Goal: Communication & Community: Answer question/provide support

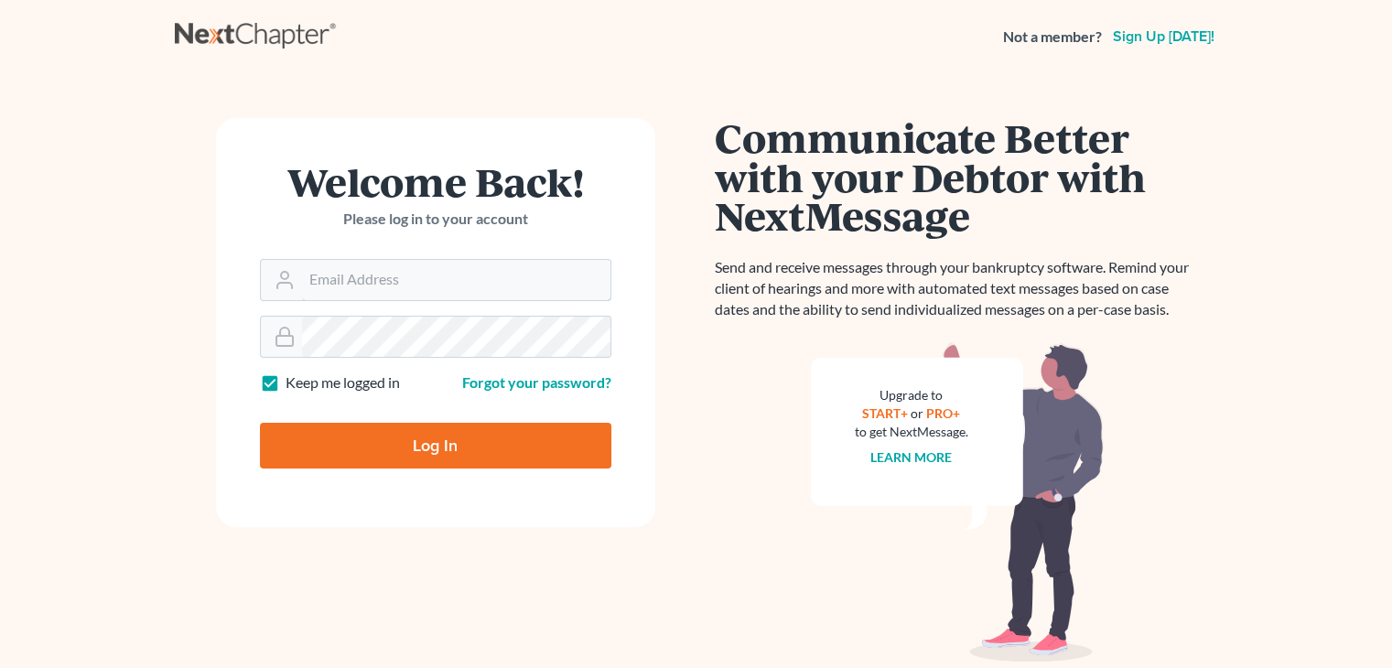
type input "[PERSON_NAME][EMAIL_ADDRESS][DOMAIN_NAME]"
click at [494, 448] on input "Log In" at bounding box center [435, 446] width 351 height 46
type input "Thinking..."
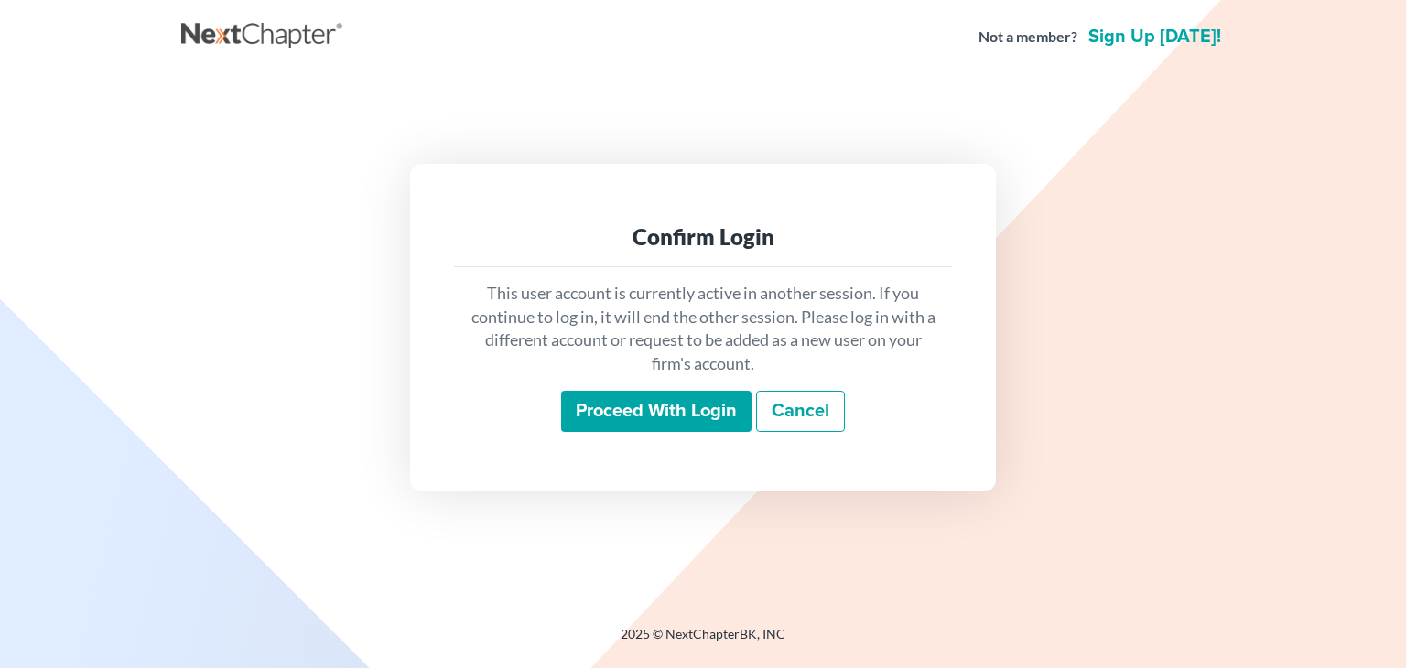
click at [703, 408] on input "Proceed with login" at bounding box center [656, 412] width 190 height 42
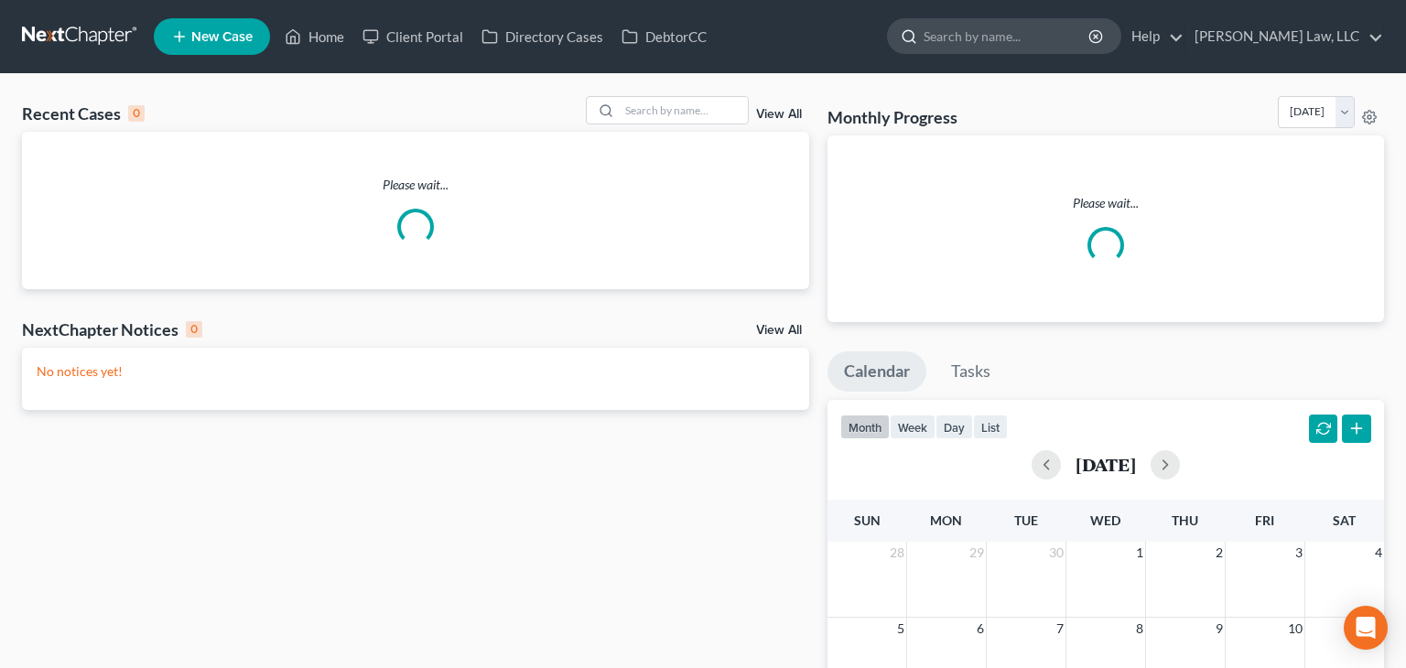
click at [1031, 22] on input "search" at bounding box center [1006, 36] width 167 height 34
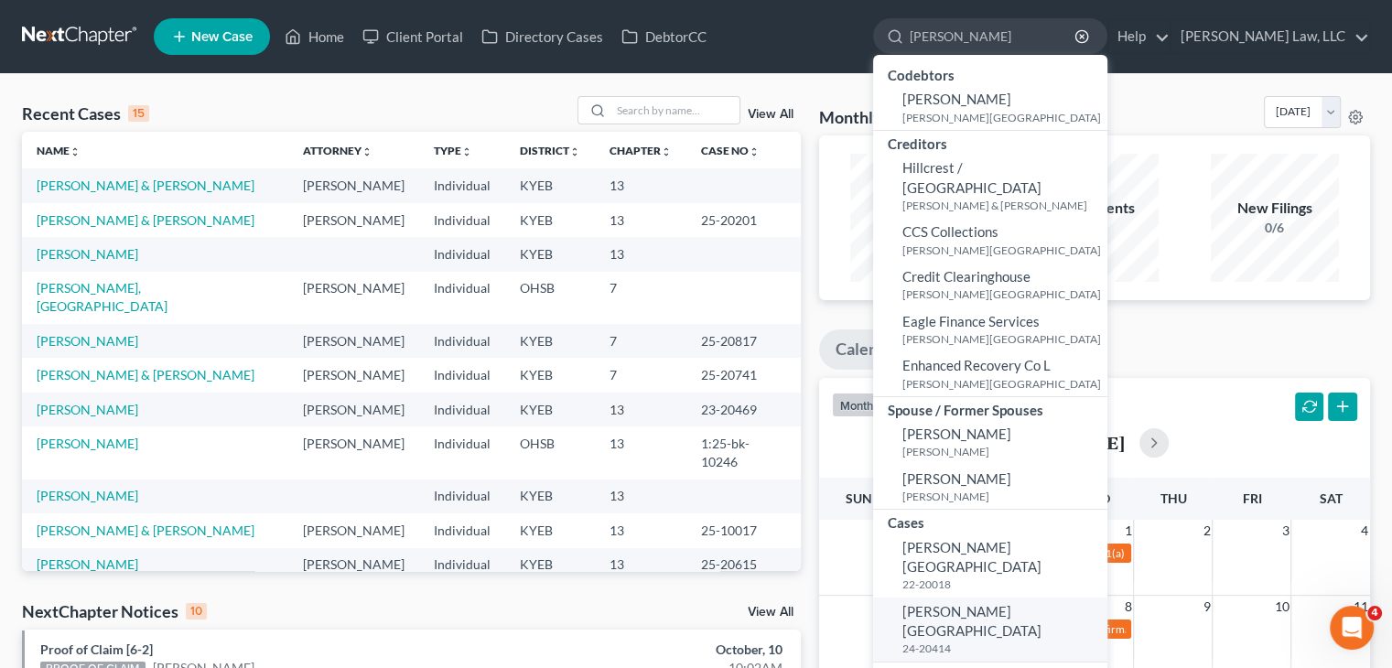
type input "[PERSON_NAME]"
click at [1005, 603] on span "[PERSON_NAME][GEOGRAPHIC_DATA]" at bounding box center [971, 621] width 139 height 36
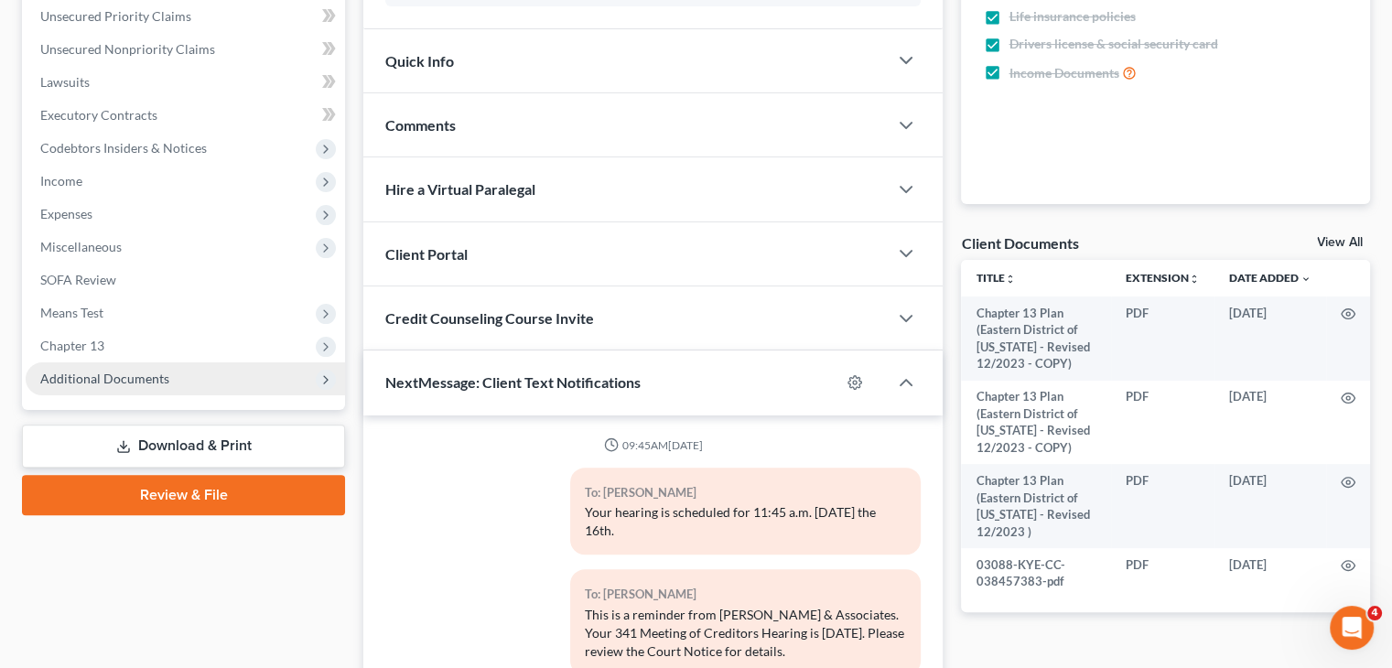
scroll to position [351, 0]
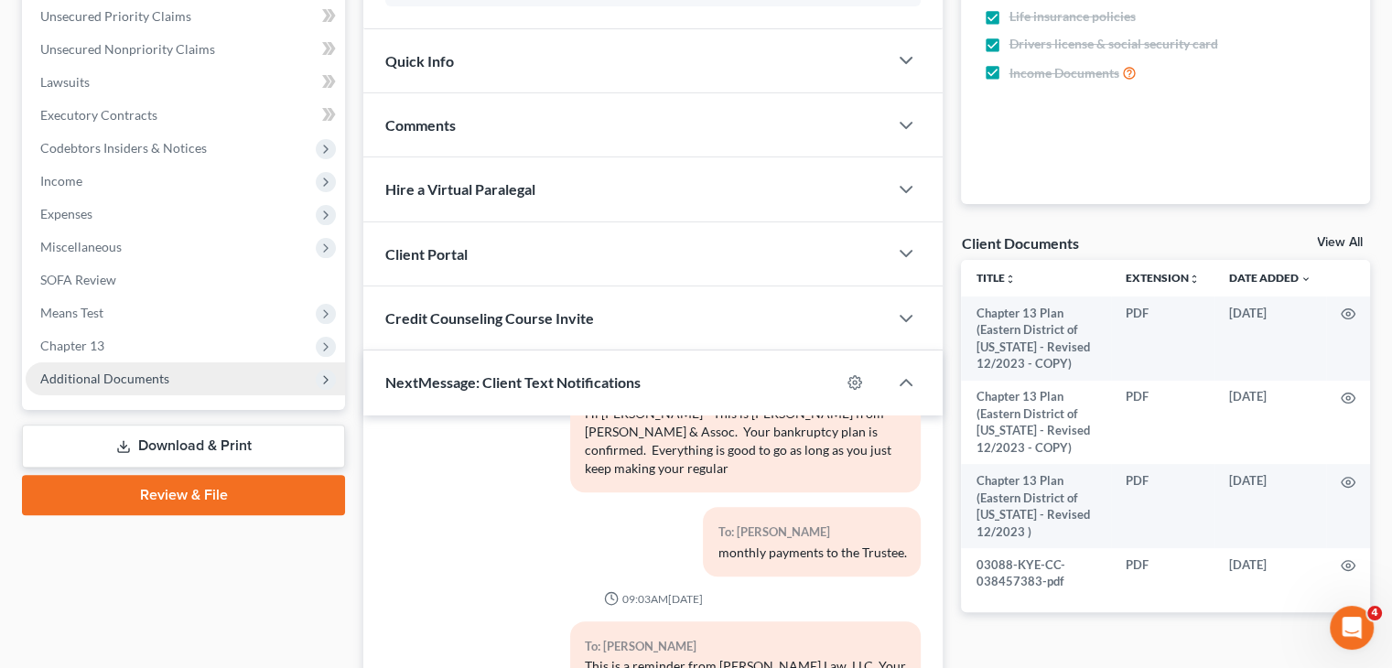
click at [114, 393] on span "Additional Documents" at bounding box center [185, 378] width 319 height 33
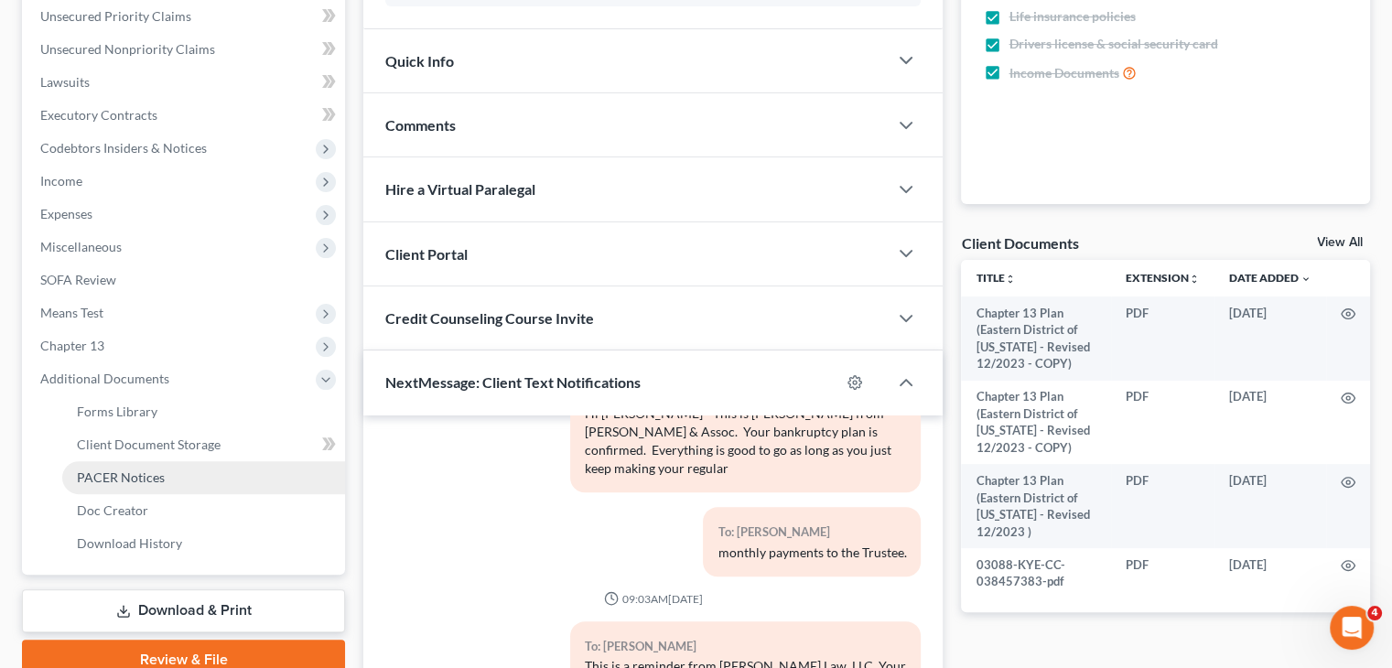
click at [109, 479] on span "PACER Notices" at bounding box center [121, 478] width 88 height 16
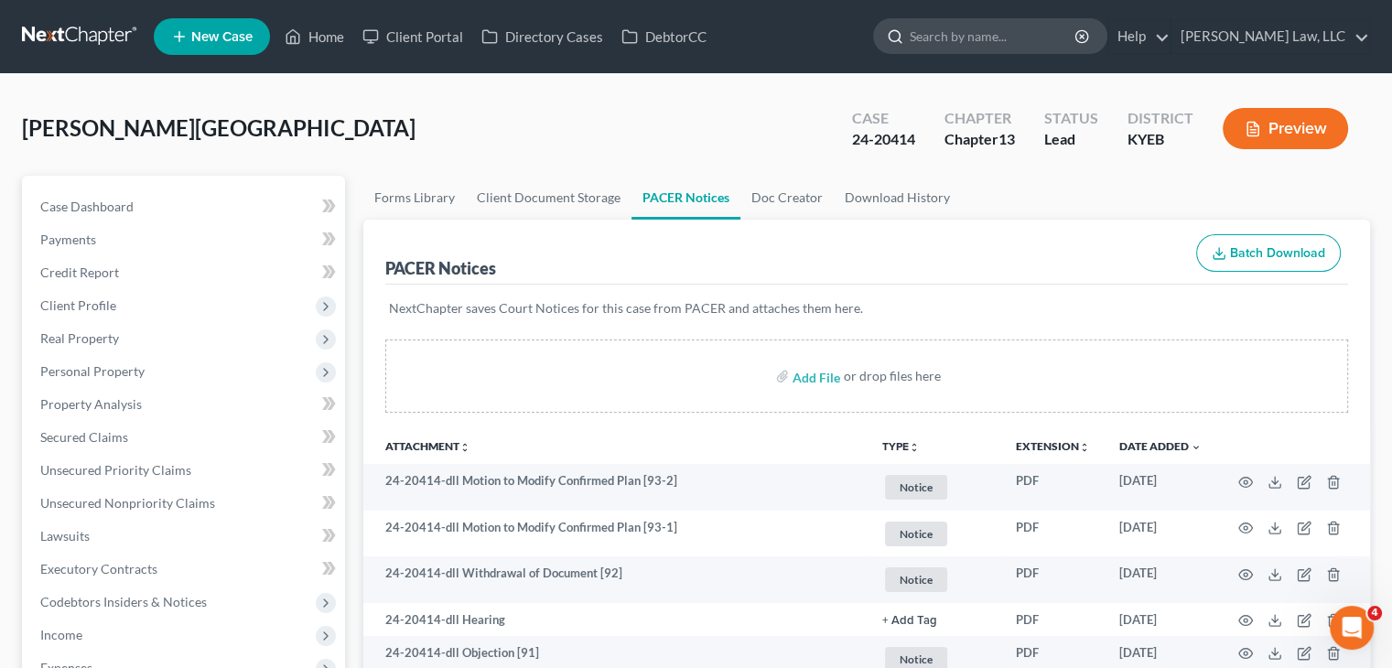
click at [938, 46] on input "search" at bounding box center [993, 36] width 167 height 34
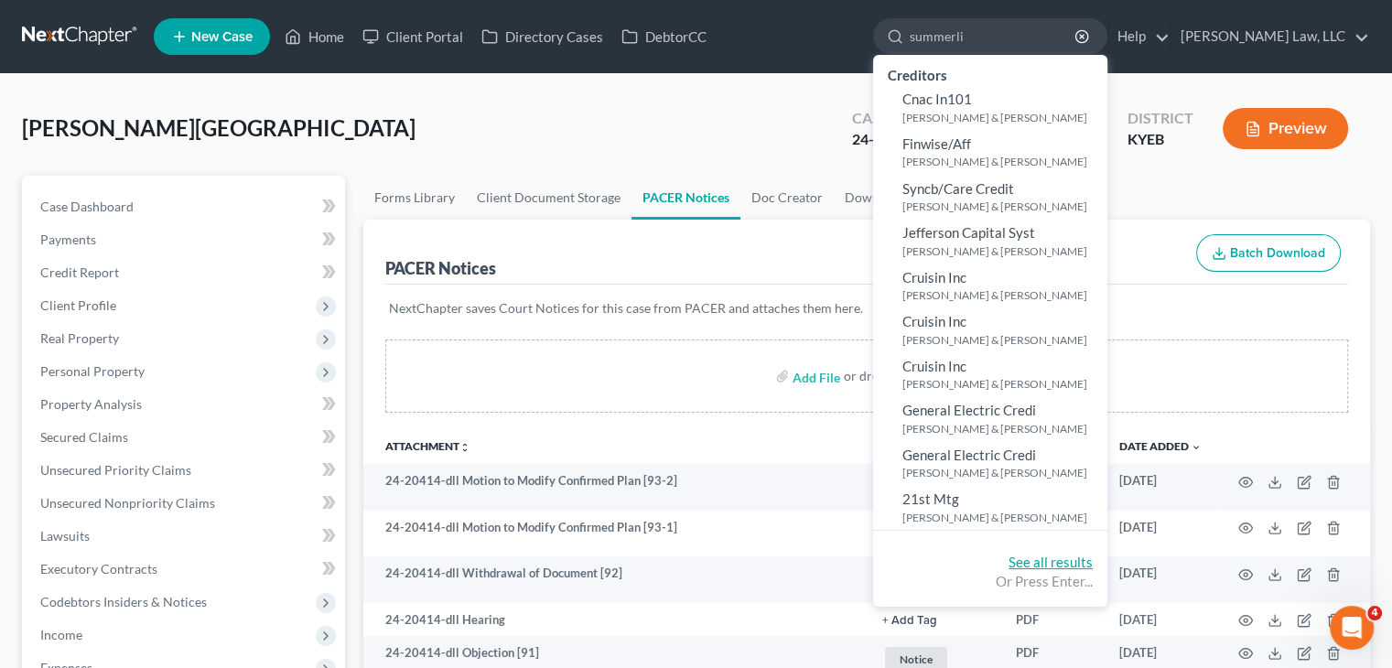
type input "summerli"
click at [1046, 567] on link "See all results" at bounding box center [1051, 562] width 84 height 16
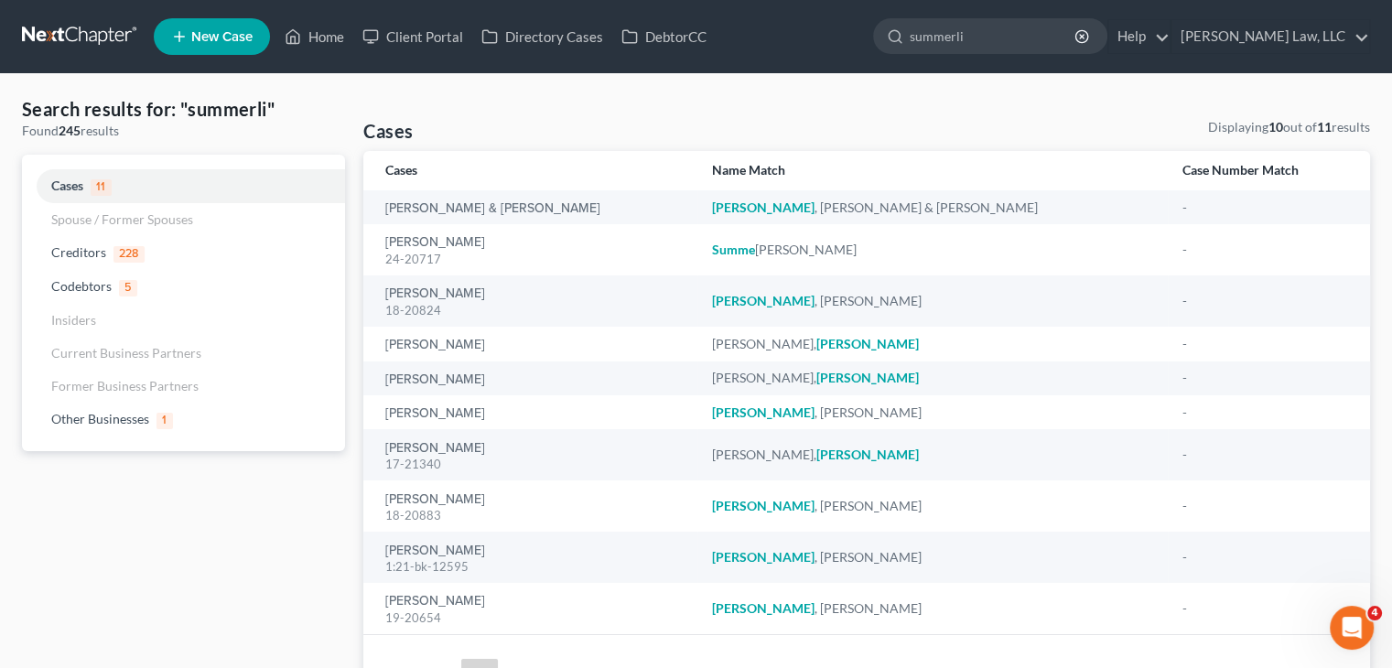
click at [901, 442] on td "[PERSON_NAME]" at bounding box center [932, 454] width 470 height 51
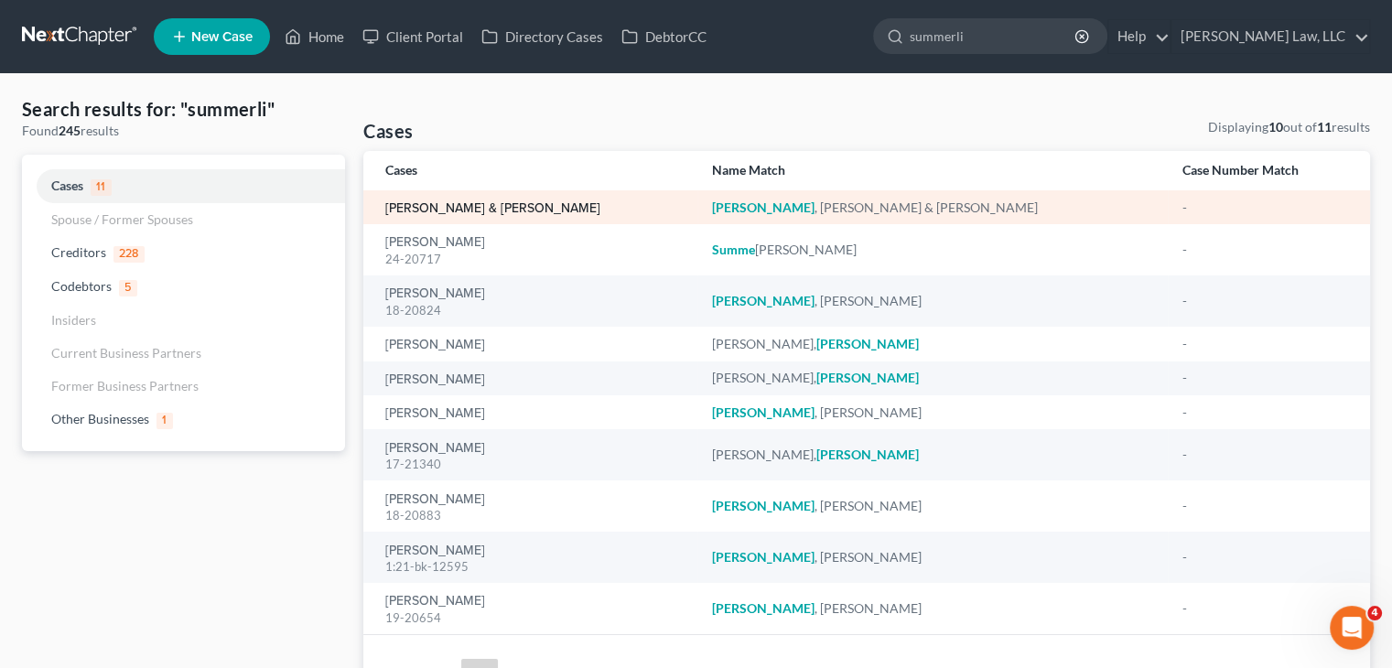
click at [458, 204] on link "[PERSON_NAME] & [PERSON_NAME]" at bounding box center [492, 208] width 215 height 13
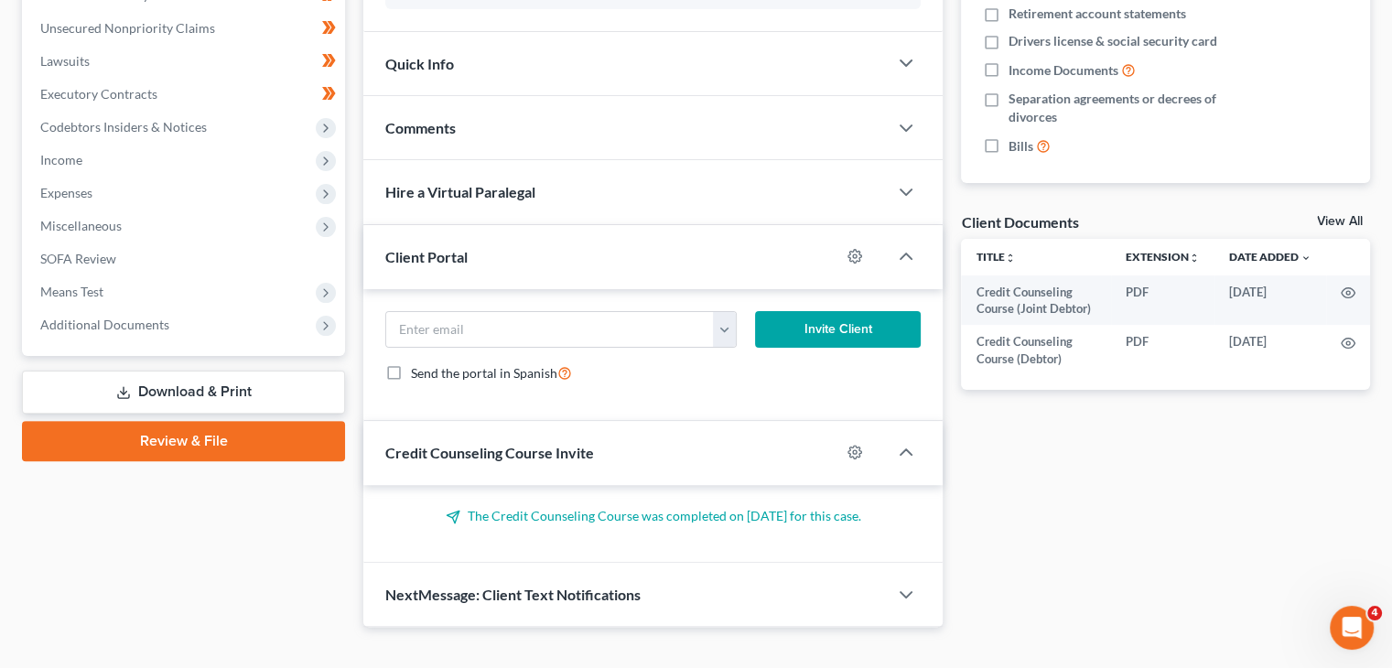
scroll to position [501, 0]
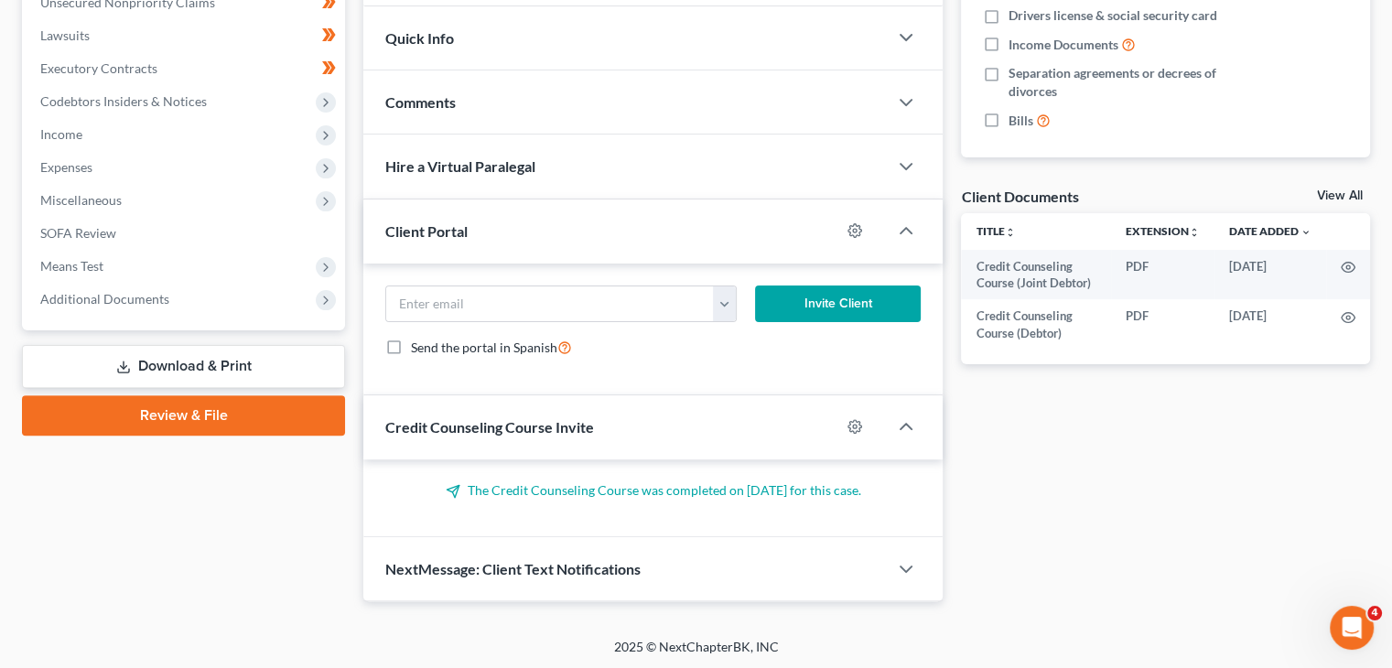
click at [663, 557] on div "NextMessage: Client Text Notifications" at bounding box center [625, 568] width 524 height 63
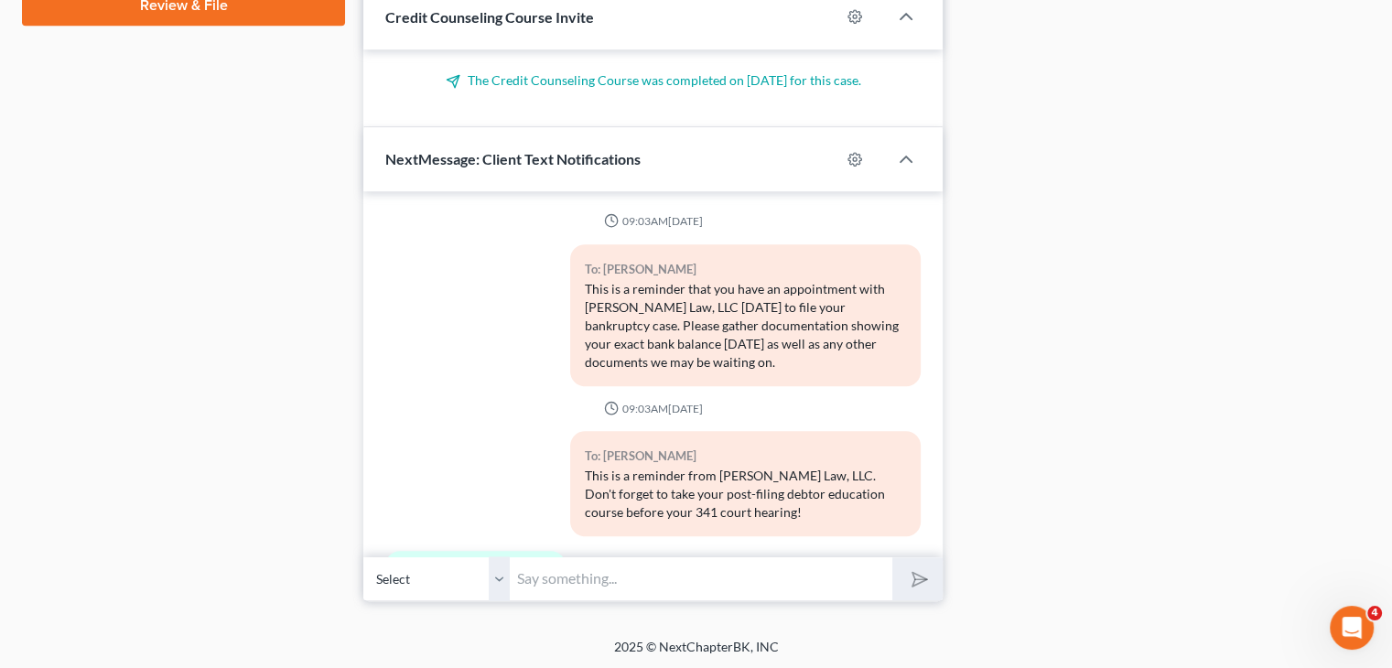
scroll to position [99, 0]
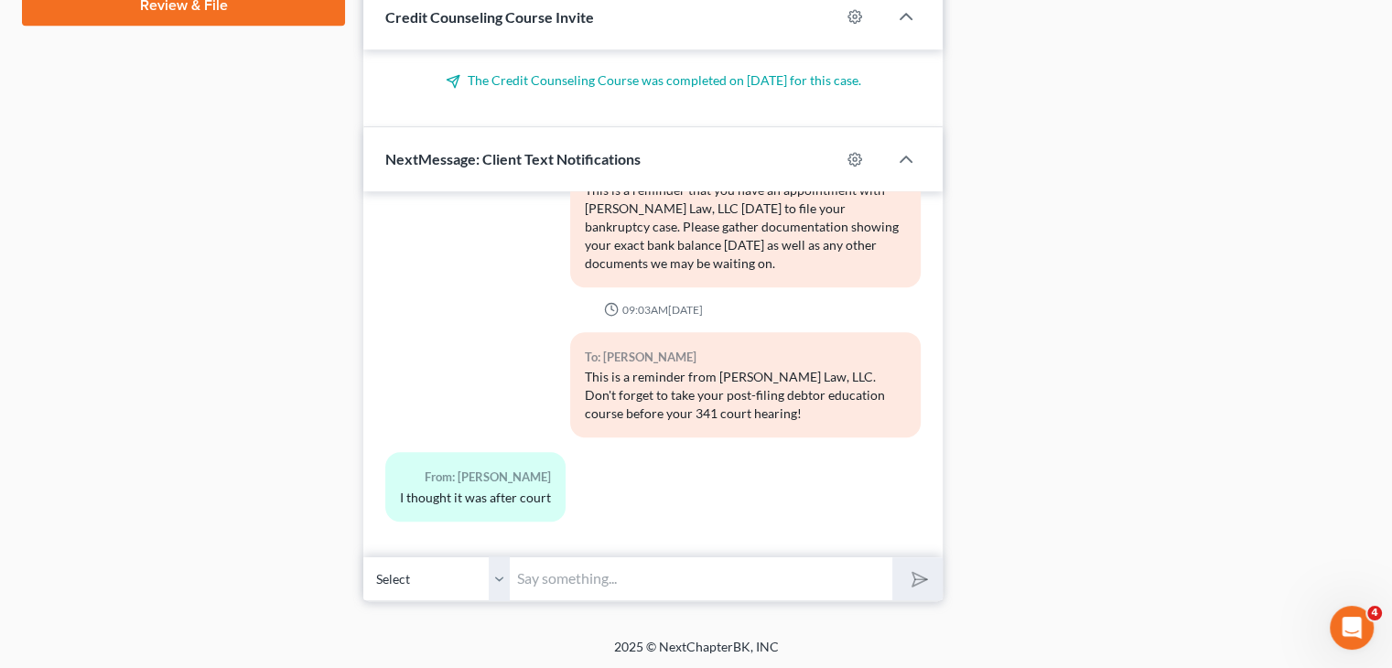
click at [633, 584] on input "text" at bounding box center [701, 578] width 383 height 45
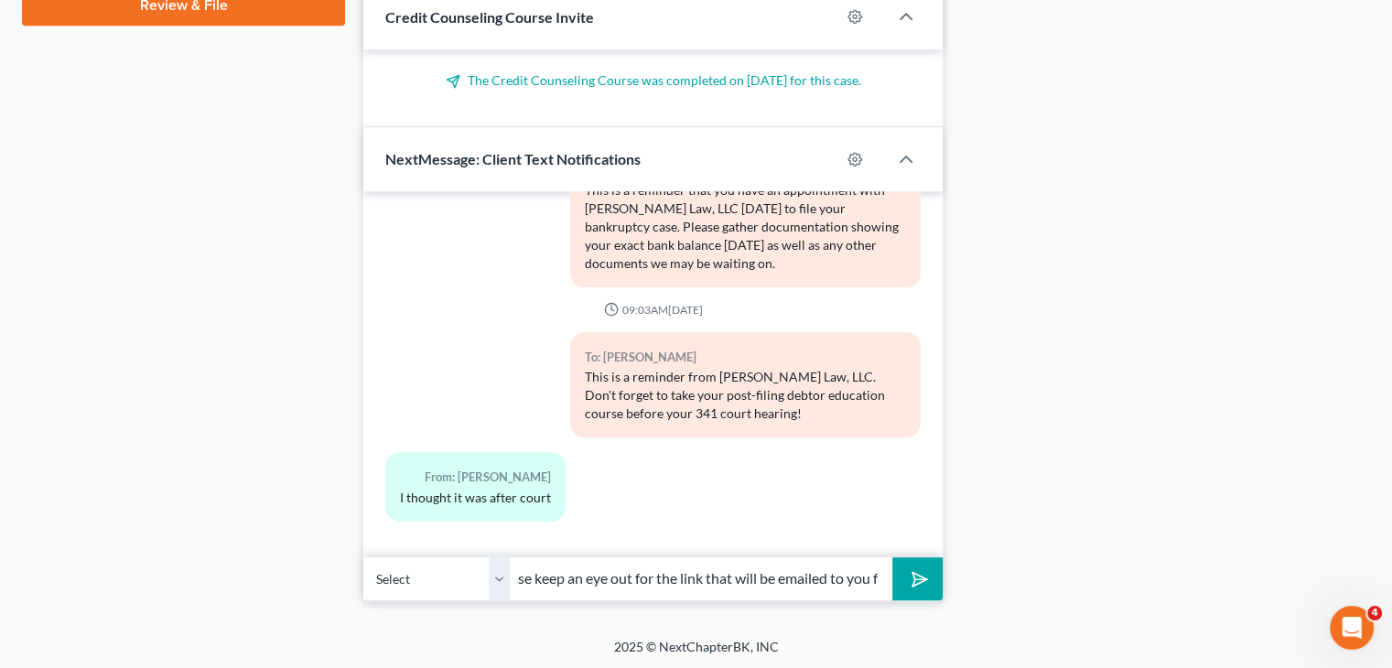
scroll to position [0, 0]
click at [491, 197] on div "To: [PERSON_NAME] This is a reminder that you have an appointment with [PERSON_…" at bounding box center [653, 224] width 554 height 157
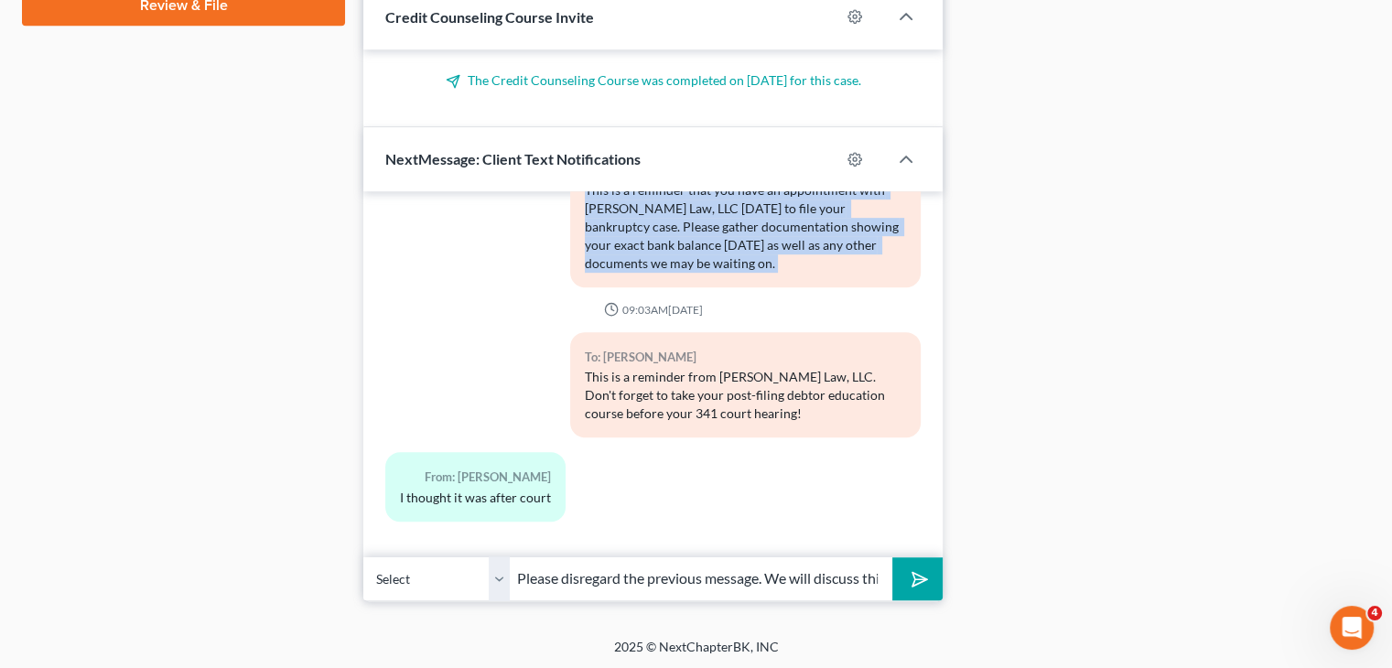
click at [491, 197] on div "To: [PERSON_NAME] This is a reminder that you have an appointment with [PERSON_…" at bounding box center [653, 224] width 554 height 157
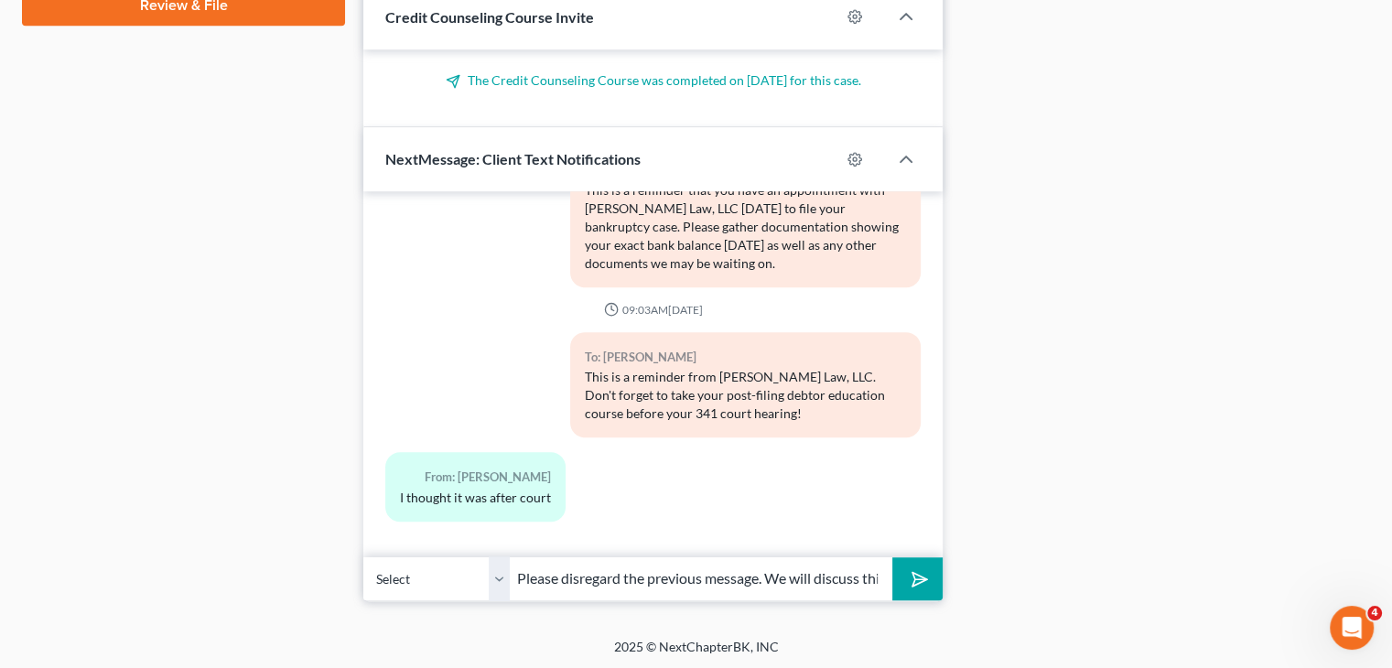
click at [649, 581] on input "Please disregard the previous message. We will discuss this [DATE] during the s…" at bounding box center [701, 578] width 383 height 45
type input "Please disregard the previous message. We will discuss this [DATE] during the s…"
click at [892, 557] on button "submit" at bounding box center [917, 578] width 50 height 43
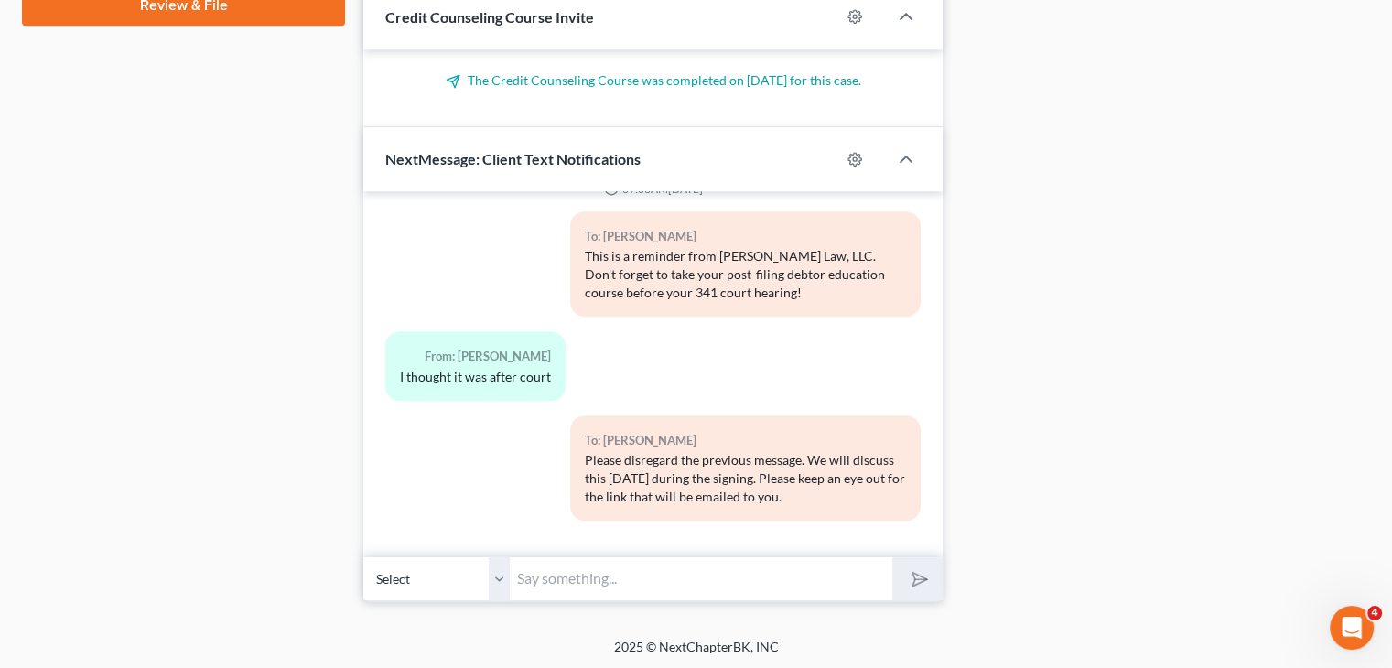
scroll to position [220, 0]
